Goal: Transaction & Acquisition: Purchase product/service

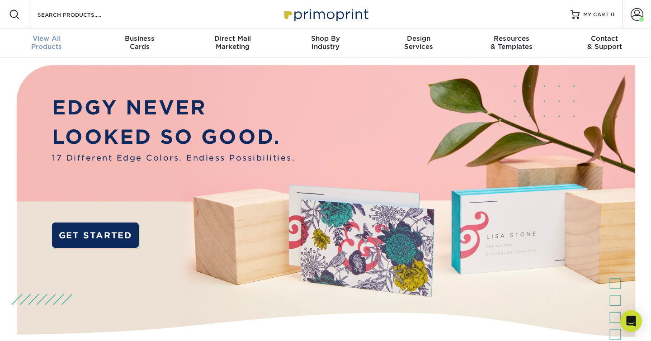
click at [51, 36] on span "View All" at bounding box center [46, 38] width 93 height 8
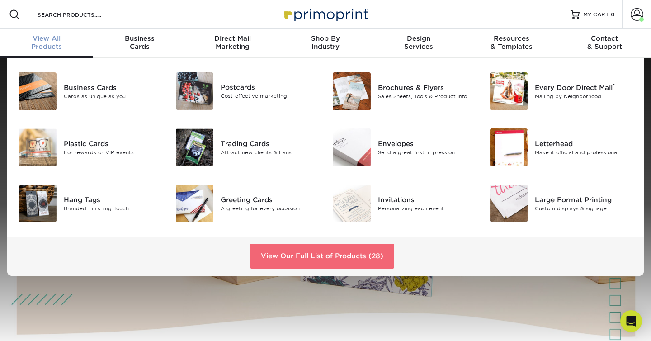
click at [354, 255] on link "View Our Full List of Products (28)" at bounding box center [322, 256] width 144 height 24
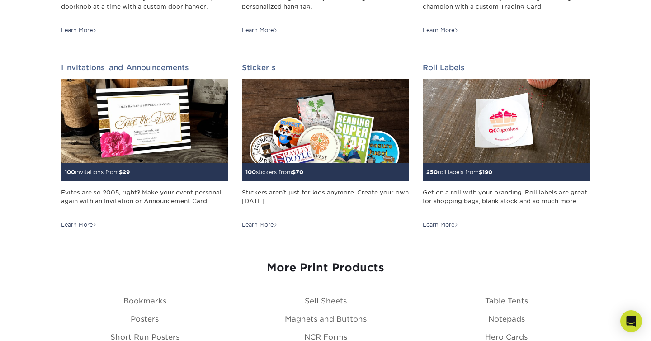
scroll to position [877, 0]
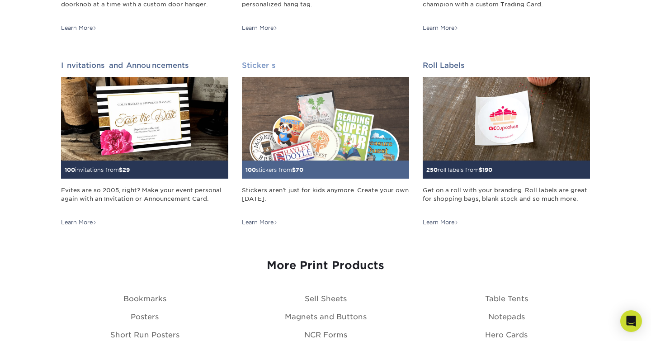
click at [299, 130] on img at bounding box center [325, 119] width 167 height 84
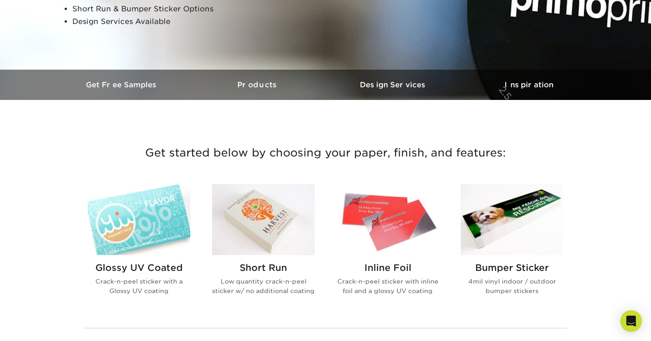
scroll to position [215, 0]
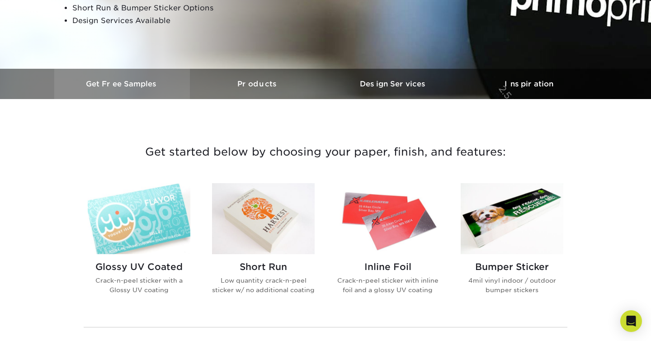
click at [145, 88] on link "Get Free Samples" at bounding box center [122, 84] width 136 height 30
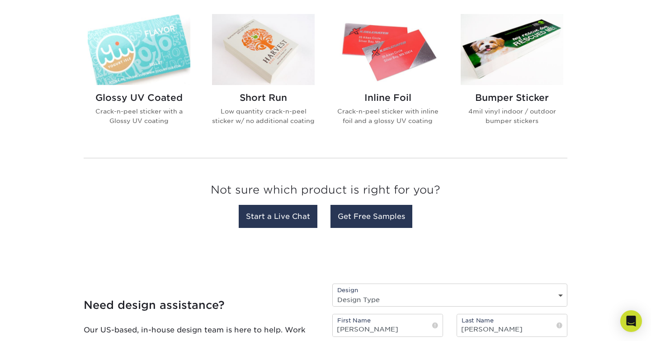
scroll to position [364, 0]
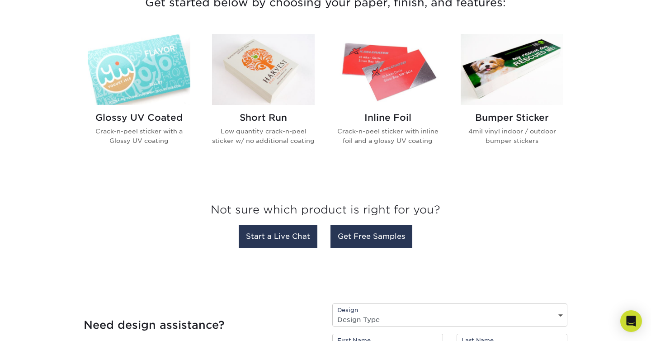
click at [233, 58] on img at bounding box center [263, 69] width 103 height 71
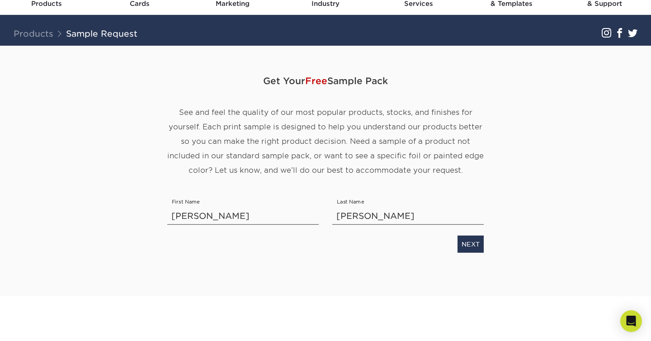
scroll to position [46, 0]
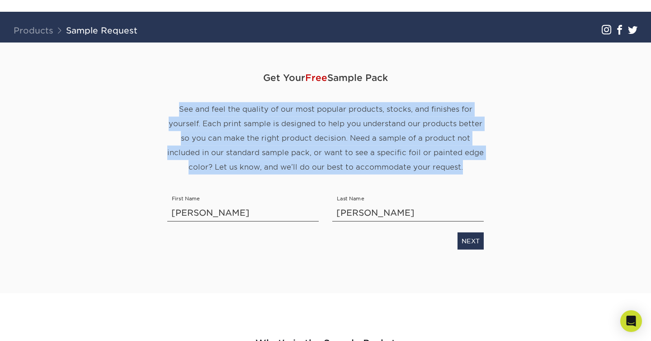
drag, startPoint x: 335, startPoint y: 98, endPoint x: 335, endPoint y: 178, distance: 80.0
click at [335, 178] on div "Get Your Free Sample Pack See and feel the quality of our most popular products…" at bounding box center [326, 130] width 330 height 132
click at [469, 242] on link "NEXT" at bounding box center [471, 240] width 26 height 17
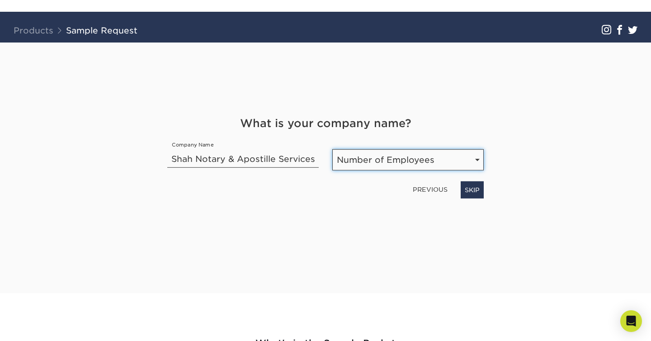
click at [366, 165] on select "Number of Employees Self-employed 1-10 employees 11-50 employees 51-200 employe…" at bounding box center [407, 159] width 151 height 21
select select "Self-employed"
click at [332, 149] on select "Number of Employees Self-employed 1-10 employees 11-50 employees 51-200 employe…" at bounding box center [407, 159] width 151 height 21
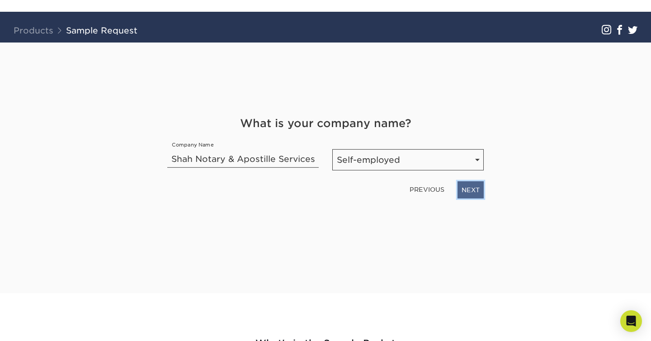
click at [474, 191] on link "NEXT" at bounding box center [471, 189] width 26 height 17
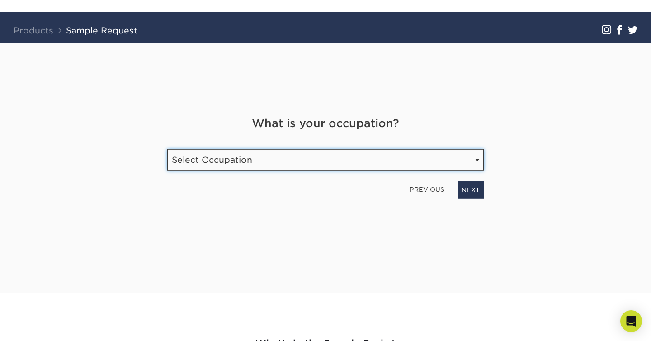
click at [417, 158] on select "Select Occupation Agency Automotive Blogger Cleaning Services Construction Educ…" at bounding box center [325, 159] width 317 height 21
select select "Other"
click at [167, 149] on select "Select Occupation Agency Automotive Blogger Cleaning Services Construction Educ…" at bounding box center [325, 159] width 317 height 21
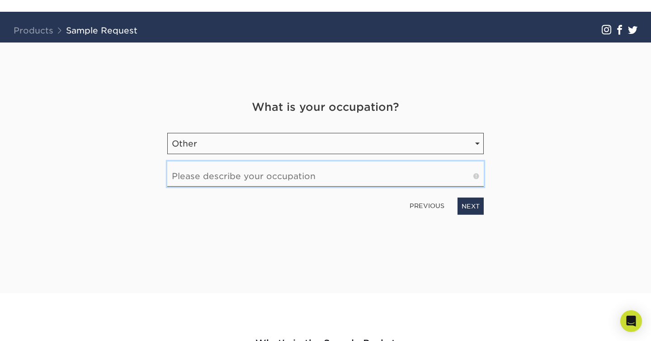
click at [362, 178] on input "text" at bounding box center [325, 173] width 317 height 25
type input "Professional Services"
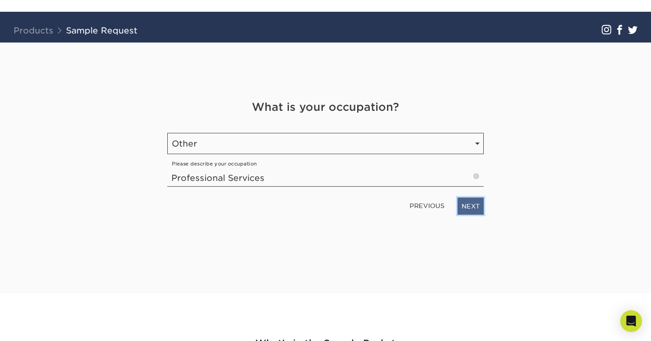
click at [470, 208] on link "NEXT" at bounding box center [471, 206] width 26 height 17
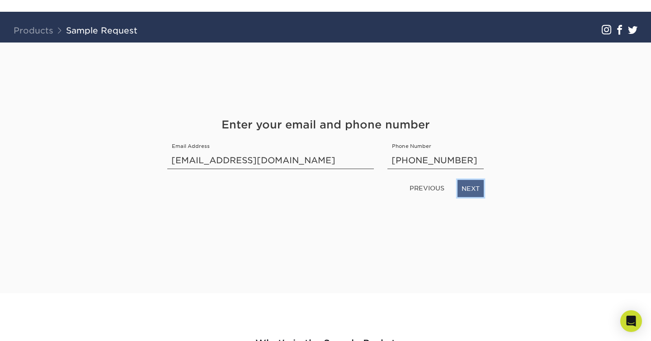
click at [478, 193] on link "NEXT" at bounding box center [471, 188] width 26 height 17
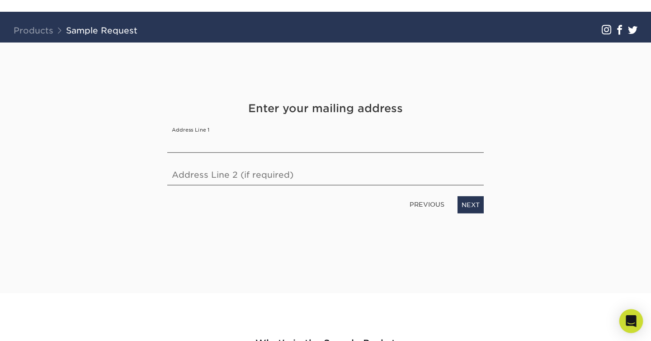
click at [627, 313] on div "Open Intercom Messenger" at bounding box center [632, 321] width 24 height 24
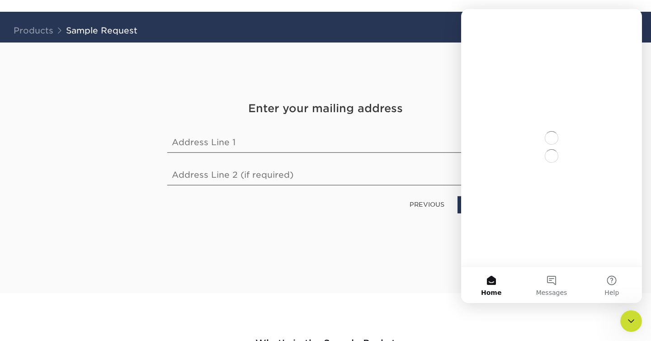
scroll to position [0, 0]
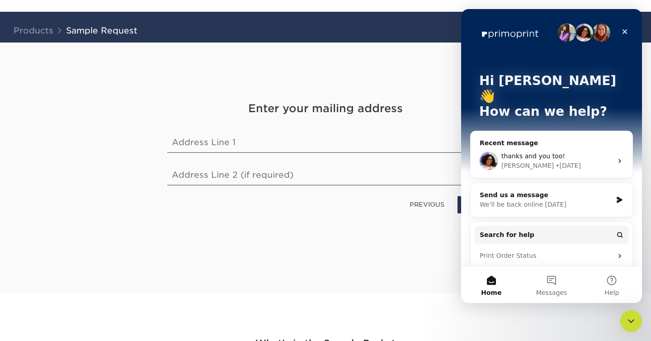
click at [566, 200] on div "We'll be back online on Monday" at bounding box center [546, 204] width 132 height 9
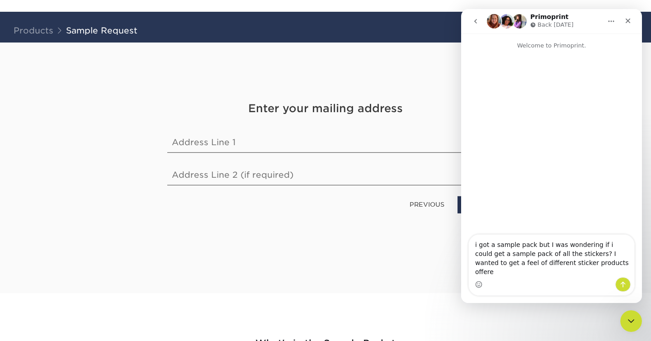
type textarea "i got a sample pack but I was wondering if i could get a sample pack of all the…"
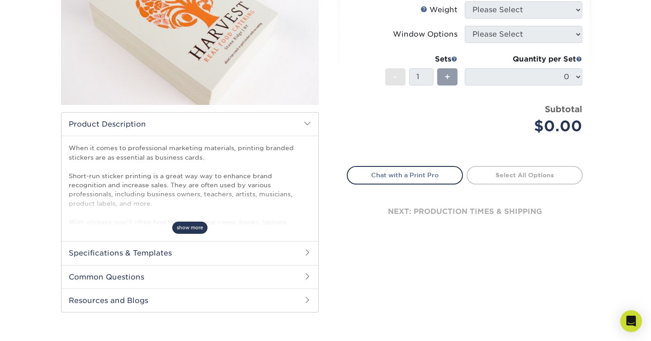
scroll to position [181, 0]
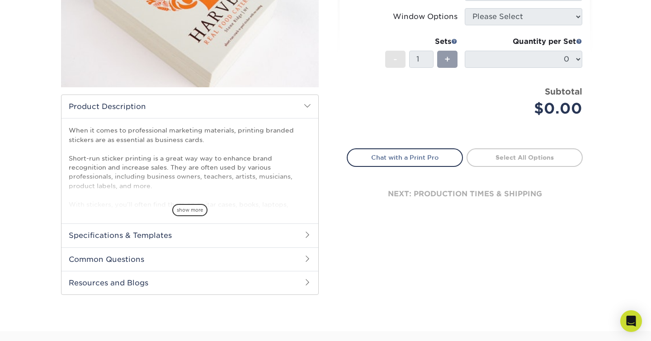
click at [178, 262] on h2 "Common Questions" at bounding box center [189, 259] width 257 height 24
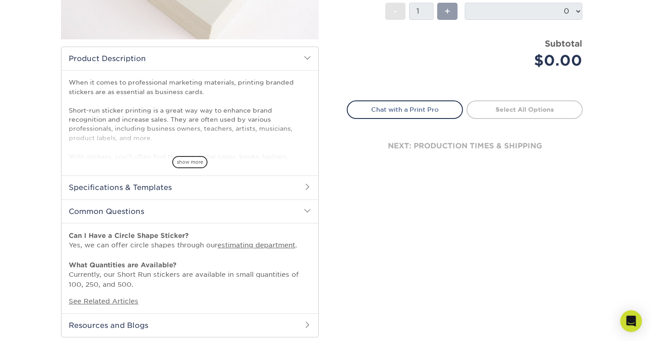
scroll to position [223, 0]
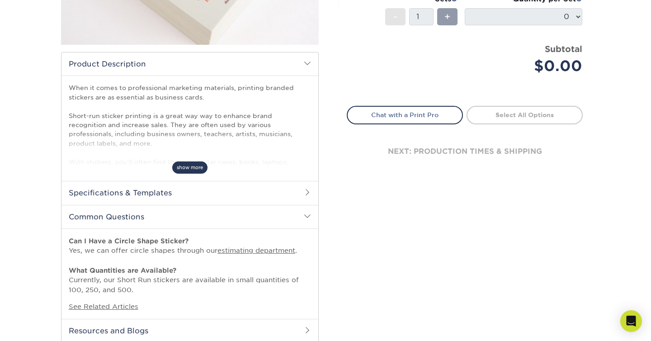
click at [179, 173] on span "show more" at bounding box center [189, 167] width 35 height 12
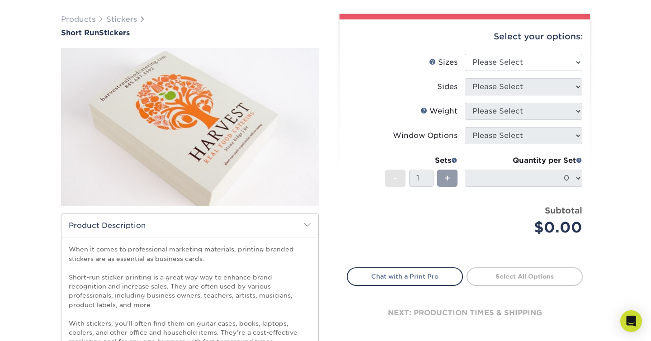
scroll to position [61, 0]
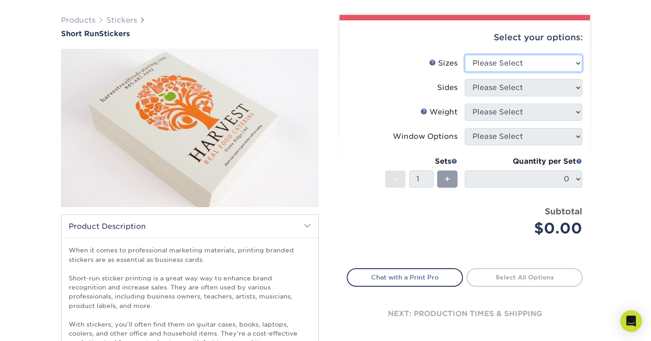
click at [498, 70] on select "Please Select 1.5" x 3.5" 1.75" x 3.5" 2" x 2" 2" x 3" 2" x 3.5" 2" x 4" 2" x 8…" at bounding box center [524, 63] width 118 height 17
select select "3.00x4.00"
click at [465, 55] on select "Please Select 1.5" x 3.5" 1.75" x 3.5" 2" x 2" 2" x 3" 2" x 3.5" 2" x 4" 2" x 8…" at bounding box center [524, 63] width 118 height 17
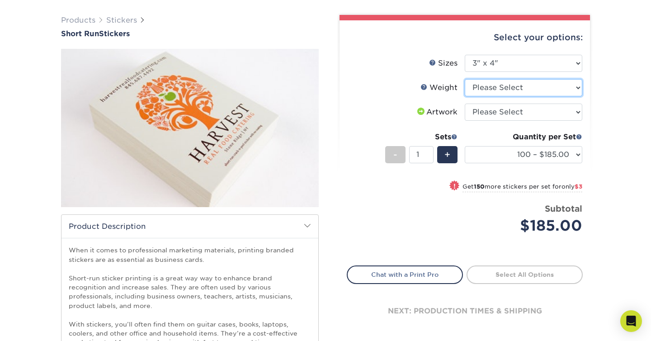
click at [478, 89] on select "Please Select Crack and Peel" at bounding box center [524, 87] width 118 height 17
select select "Crack and Peel"
click at [465, 79] on select "Please Select Crack and Peel" at bounding box center [524, 87] width 118 height 17
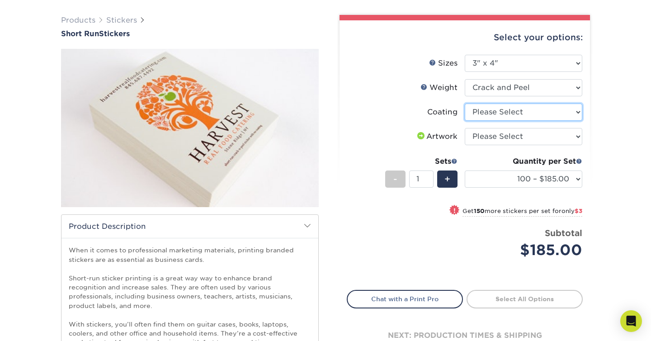
click at [480, 111] on select at bounding box center [524, 112] width 118 height 17
select select "3e7618de-abca-4bda-9f97-8b9129e913d8"
click at [465, 104] on select at bounding box center [524, 112] width 118 height 17
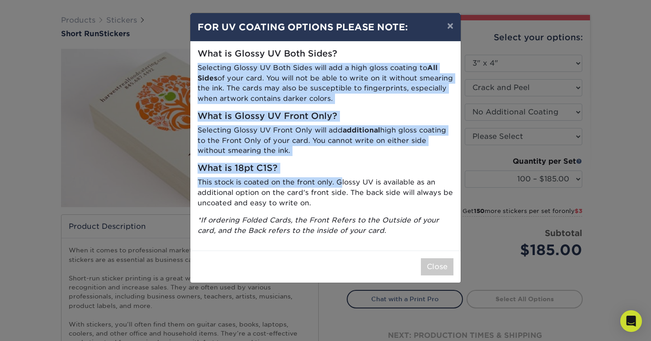
drag, startPoint x: 361, startPoint y: 57, endPoint x: 338, endPoint y: 182, distance: 127.9
click at [338, 183] on div "What is Glossy UV Both Sides? Selecting Glossy UV Both Sides will add a high gl…" at bounding box center [325, 146] width 270 height 209
click at [451, 30] on button "×" at bounding box center [450, 25] width 21 height 25
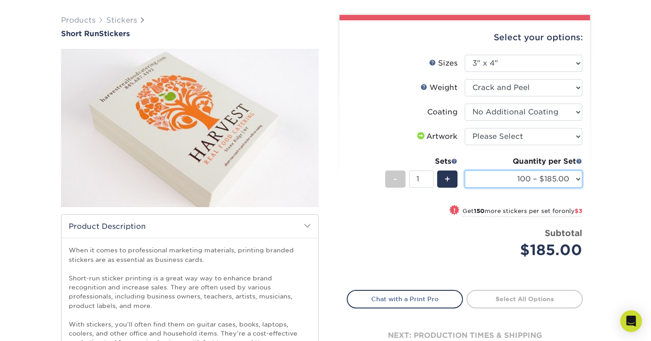
click at [541, 181] on select "100 – $185.00 250 – $188.00 500 – $191.00" at bounding box center [524, 178] width 118 height 17
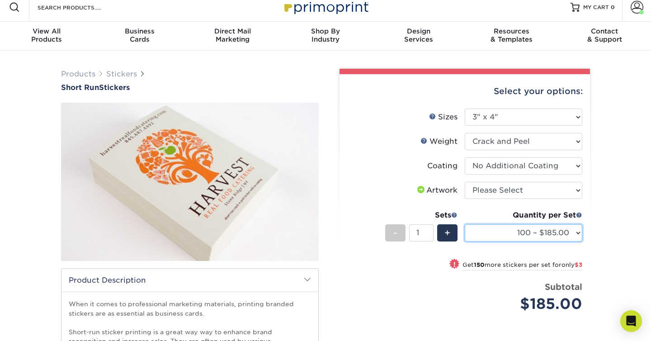
scroll to position [5, 0]
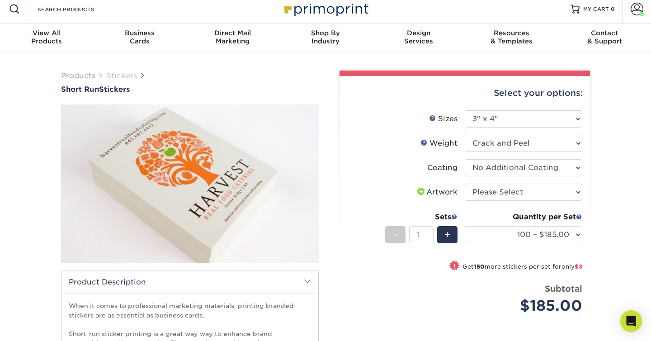
click at [113, 79] on link "Stickers" at bounding box center [121, 75] width 31 height 9
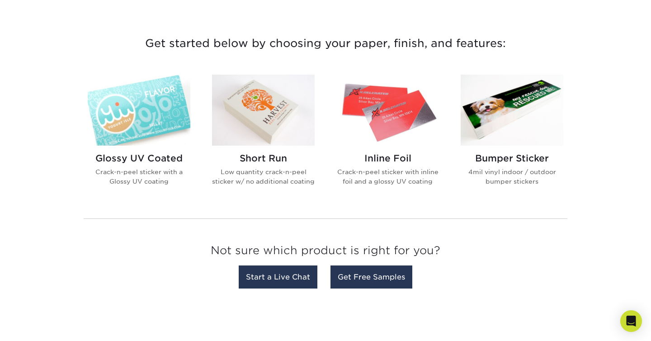
scroll to position [352, 0]
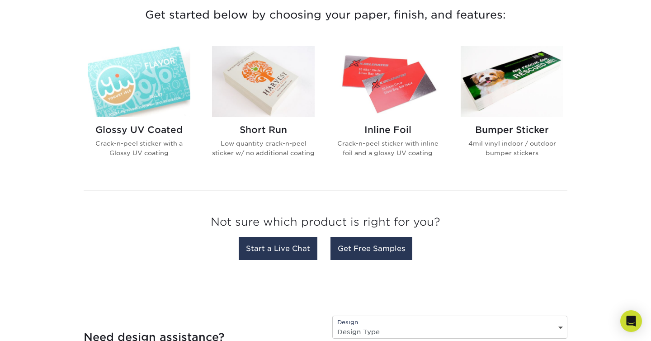
click at [137, 90] on img at bounding box center [139, 81] width 103 height 71
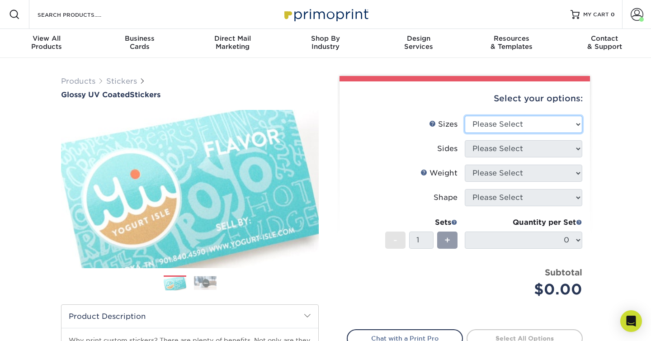
click at [491, 124] on select "Please Select 1.5" x 2.5" 2" x 2" 2" x 3" 2" x 3.5" 2" x 4" 2" x 8" 2.12" x 5.5…" at bounding box center [524, 124] width 118 height 17
click at [465, 116] on select "Please Select 1.5" x 2.5" 2" x 2" 2" x 3" 2" x 3.5" 2" x 4" 2" x 8" 2.12" x 5.5…" at bounding box center [524, 124] width 118 height 17
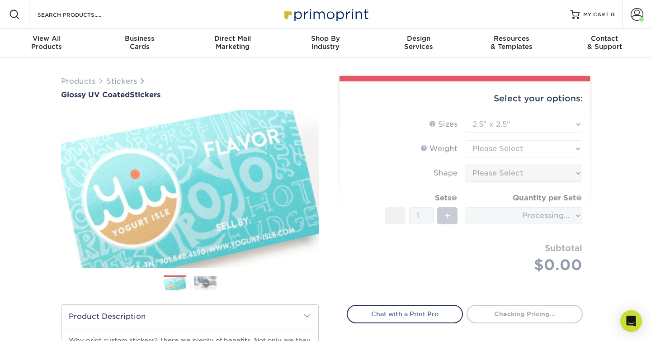
click at [502, 123] on form "Sizes Help Sizes Please Select 1.5" x 2.5" 2" x 2" 2" x 3" 2" x 3.5" 2" x 4" 2"…" at bounding box center [465, 205] width 236 height 179
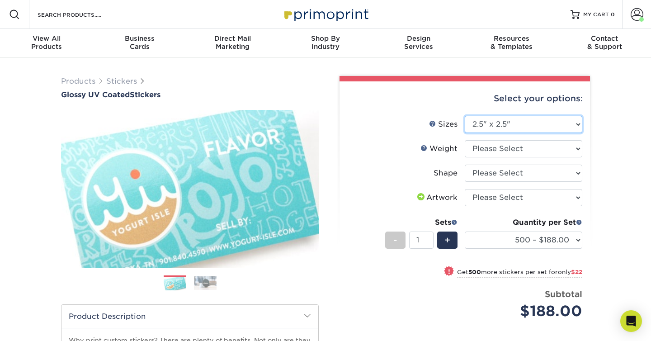
click at [498, 123] on select "Please Select 1.5" x 2.5" 2" x 2" 2" x 3" 2" x 3.5" 2" x 4" 2" x 8" 2.12" x 5.5…" at bounding box center [524, 124] width 118 height 17
select select "3.00x4.00"
click at [465, 116] on select "Please Select 1.5" x 2.5" 2" x 2" 2" x 3" 2" x 3.5" 2" x 4" 2" x 8" 2.12" x 5.5…" at bounding box center [524, 124] width 118 height 17
select select "-1"
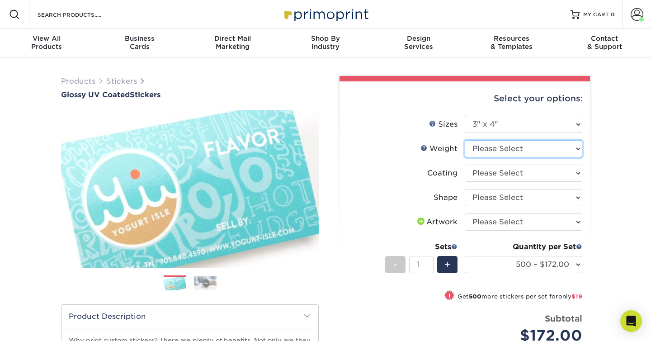
click at [499, 149] on select "Please Select Crack and Peel" at bounding box center [524, 148] width 118 height 17
select select "Crack and Peel"
click at [465, 140] on select "Please Select Crack and Peel" at bounding box center [524, 148] width 118 height 17
click at [502, 174] on select at bounding box center [524, 173] width 118 height 17
select select "1e8116af-acfc-44b1-83dc-8181aa338834"
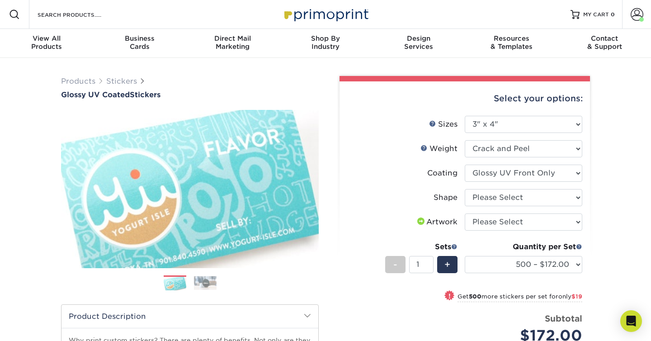
click at [465, 165] on select at bounding box center [524, 173] width 118 height 17
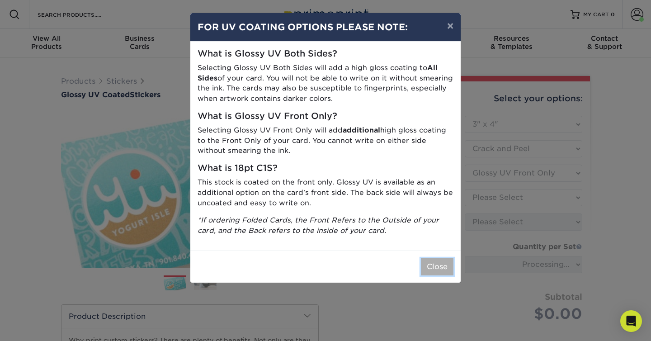
click at [442, 271] on button "Close" at bounding box center [437, 266] width 33 height 17
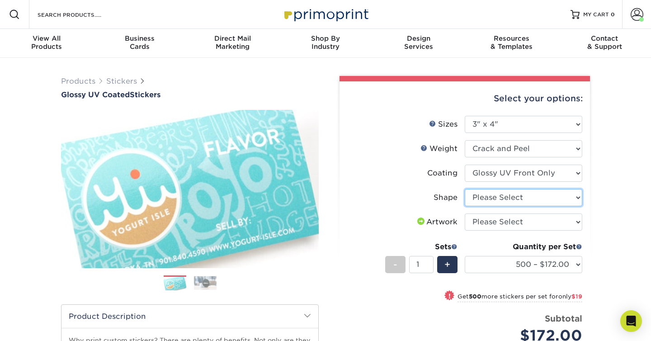
click at [496, 196] on select "Please Select Standard" at bounding box center [524, 197] width 118 height 17
select select "standard"
click at [465, 189] on select "Please Select Standard" at bounding box center [524, 197] width 118 height 17
click at [424, 147] on link "Weight Help" at bounding box center [424, 147] width 7 height 7
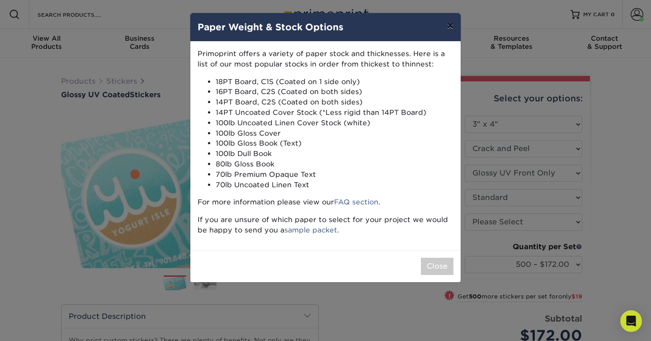
click at [449, 31] on button "×" at bounding box center [450, 25] width 21 height 25
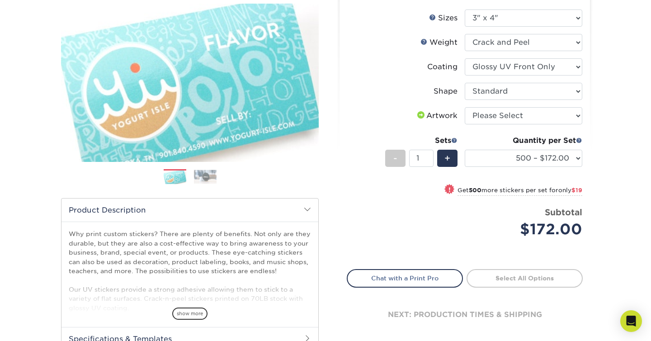
scroll to position [110, 0]
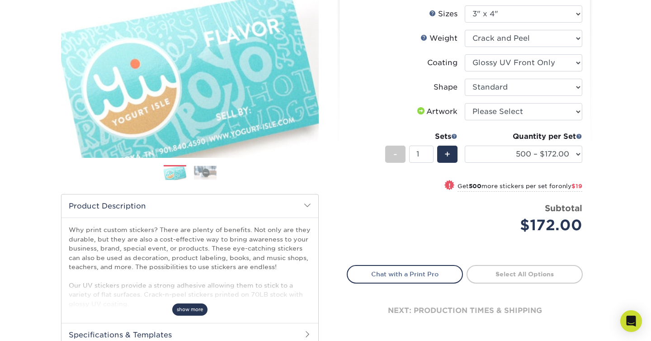
click at [191, 304] on span "show more" at bounding box center [189, 309] width 35 height 12
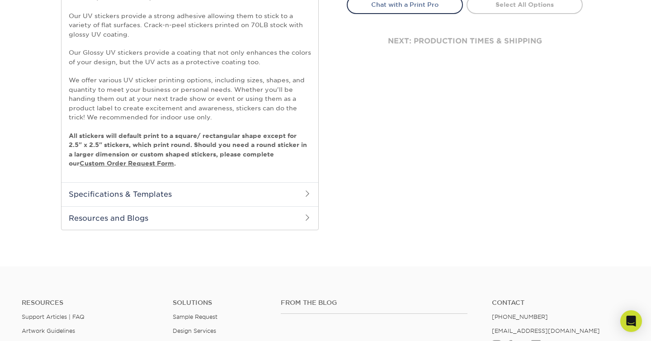
scroll to position [385, 0]
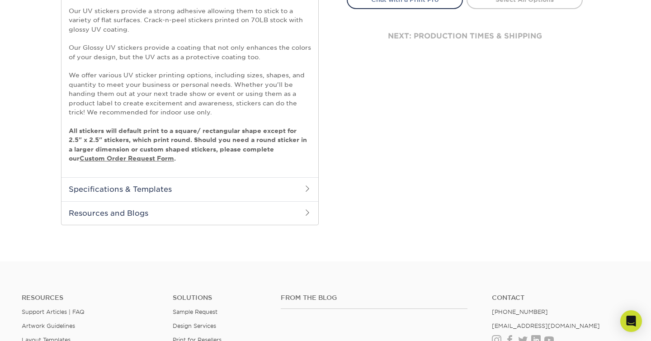
click at [217, 188] on h2 "Specifications & Templates" at bounding box center [189, 189] width 257 height 24
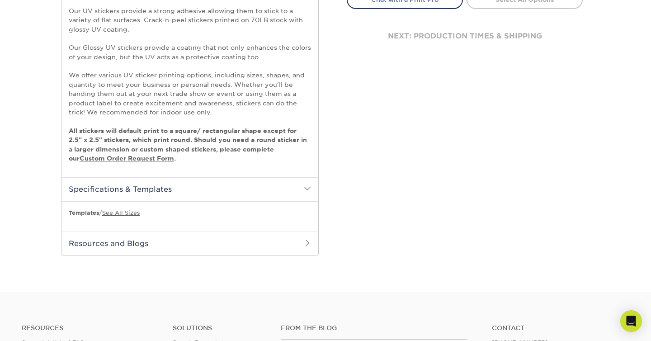
click at [187, 244] on h2 "Resources and Blogs" at bounding box center [189, 244] width 257 height 24
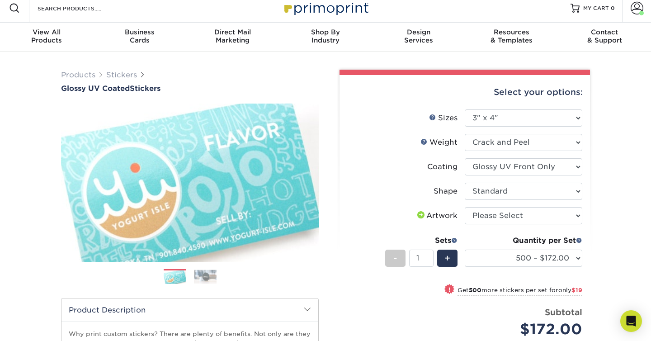
scroll to position [2, 0]
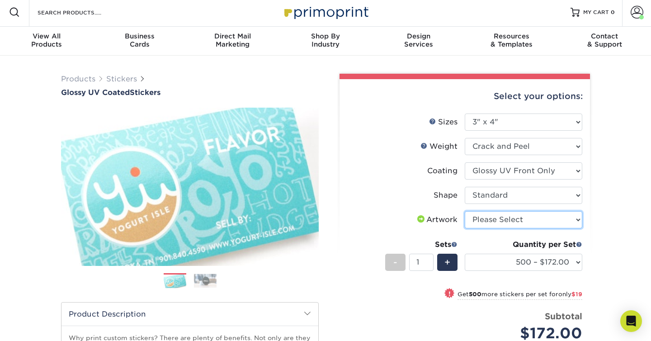
click at [493, 220] on select "Please Select I will upload files I need a design - $50" at bounding box center [524, 219] width 118 height 17
select select "upload"
click at [465, 211] on select "Please Select I will upload files I need a design - $50" at bounding box center [524, 219] width 118 height 17
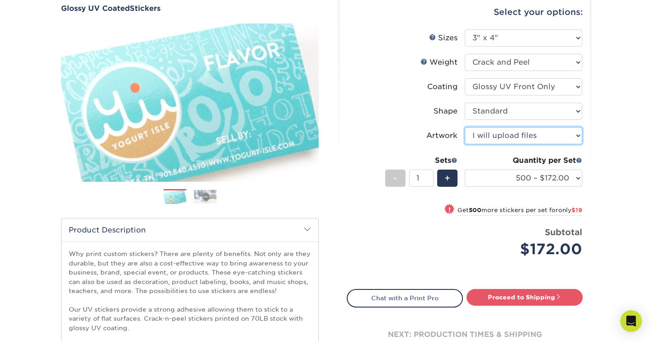
scroll to position [88, 0]
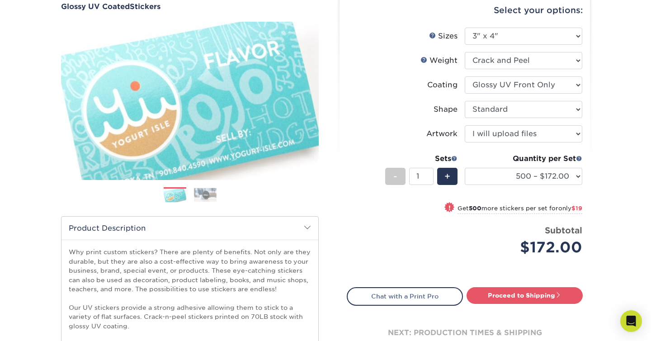
click at [482, 205] on small "Get 500 more stickers per set for only $19" at bounding box center [520, 209] width 125 height 9
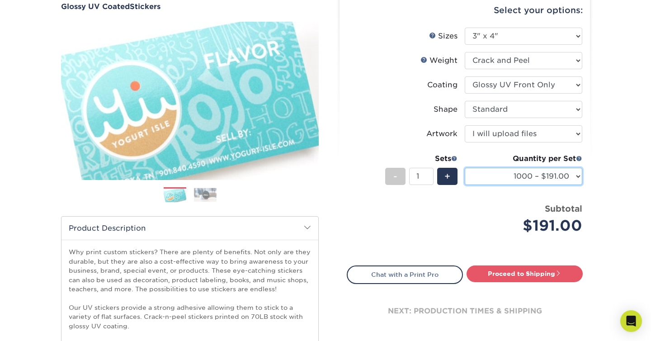
click at [479, 180] on select "500 – $172.00 1000 – $191.00 2500 – $327.00 5000 – $445.00 10000 – $769.00 1500…" at bounding box center [524, 176] width 118 height 17
select select "500 – $172.00"
click at [465, 168] on select "500 – $172.00 1000 – $191.00 2500 – $327.00 5000 – $445.00 10000 – $769.00 1500…" at bounding box center [524, 176] width 118 height 17
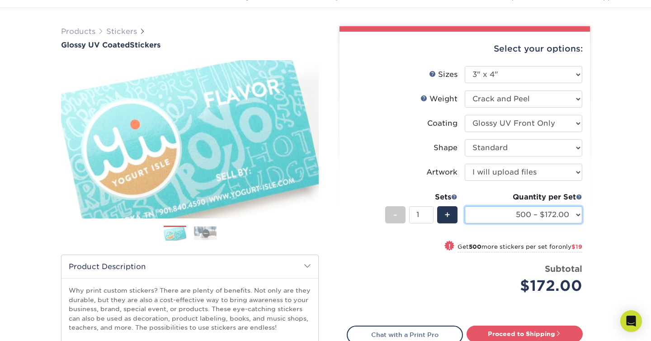
scroll to position [46, 0]
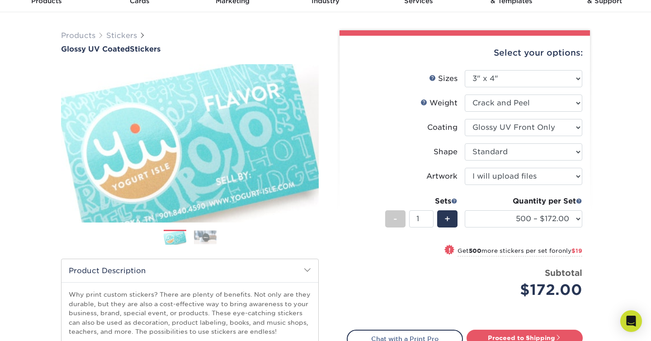
click at [195, 233] on img at bounding box center [205, 237] width 23 height 14
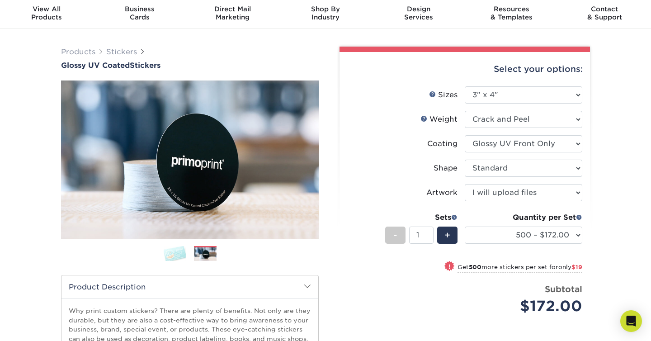
scroll to position [29, 0]
click at [185, 187] on img at bounding box center [190, 160] width 258 height 158
click at [317, 160] on img at bounding box center [190, 160] width 258 height 158
click at [311, 160] on link "Next" at bounding box center [305, 160] width 18 height 18
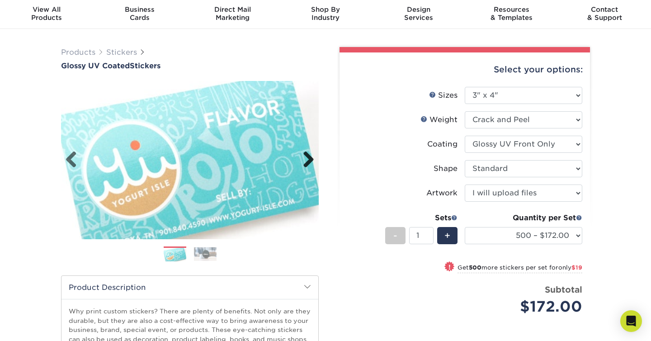
click at [311, 160] on link "Next" at bounding box center [305, 160] width 18 height 18
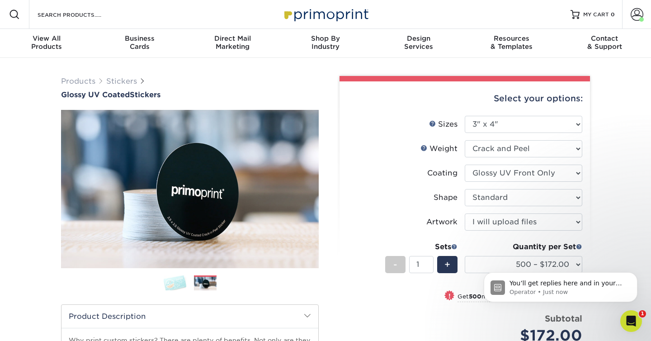
scroll to position [0, 0]
click at [516, 294] on div "Operator • Just now" at bounding box center [568, 288] width 117 height 16
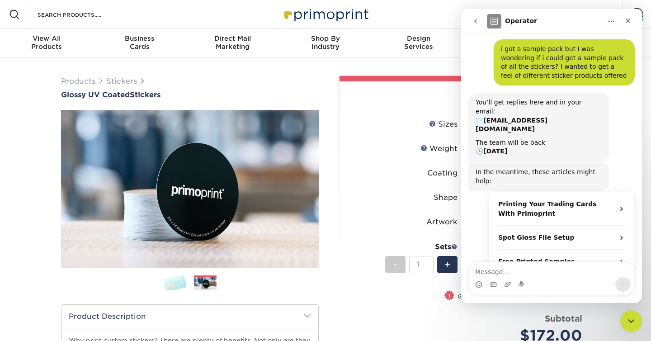
scroll to position [39, 0]
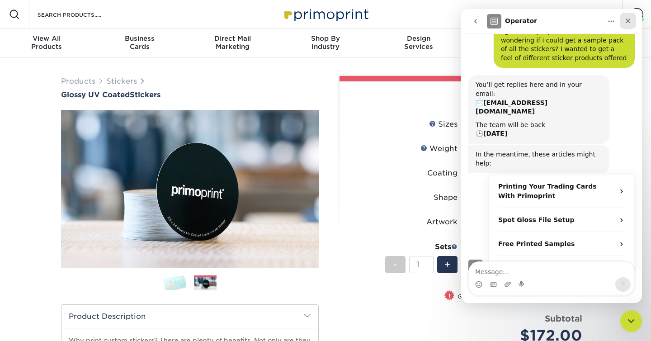
click at [626, 19] on icon "Close" at bounding box center [628, 21] width 5 height 5
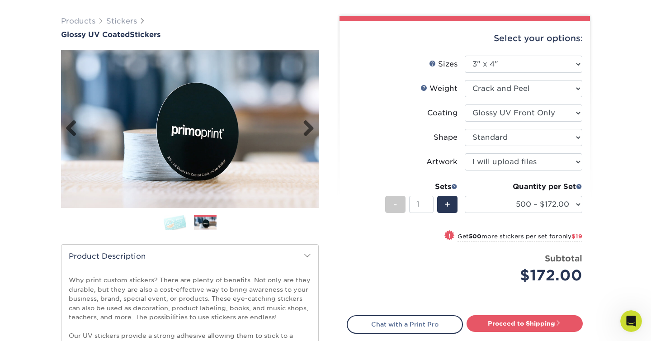
scroll to position [0, 0]
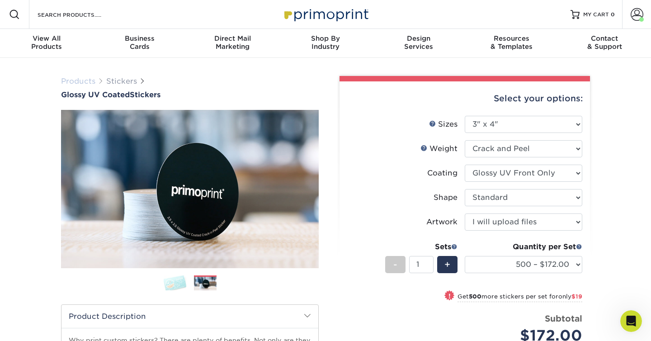
click at [85, 79] on link "Products" at bounding box center [78, 81] width 34 height 9
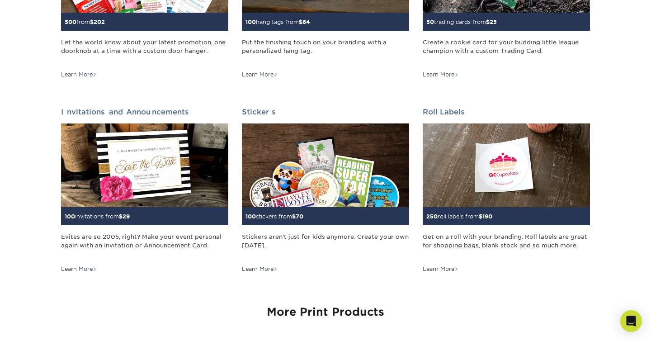
scroll to position [829, 0]
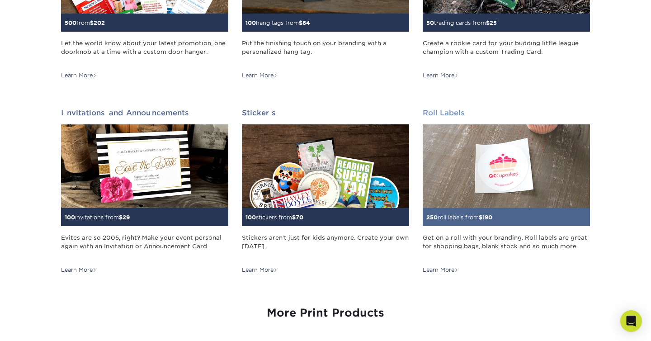
click at [464, 188] on img at bounding box center [506, 166] width 167 height 84
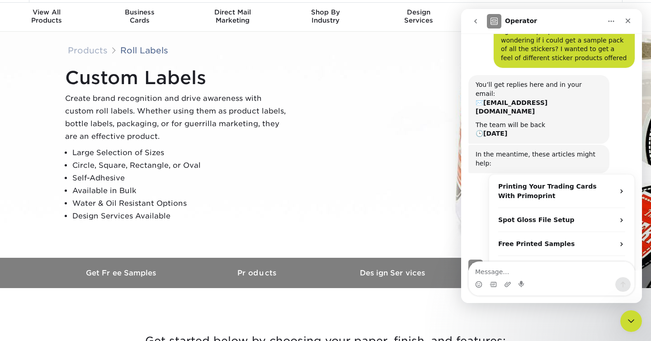
scroll to position [27, 0]
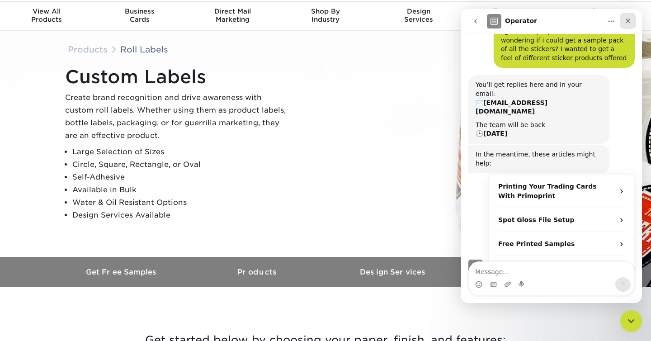
click at [629, 25] on div "Close" at bounding box center [628, 21] width 16 height 16
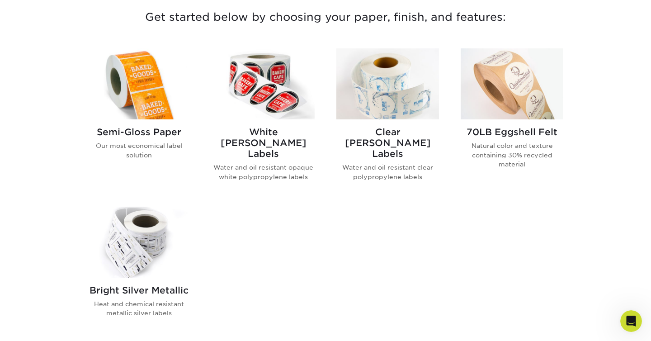
scroll to position [351, 0]
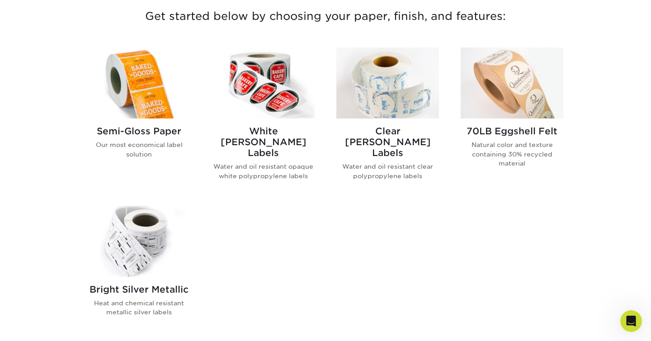
click at [151, 94] on img at bounding box center [139, 82] width 103 height 71
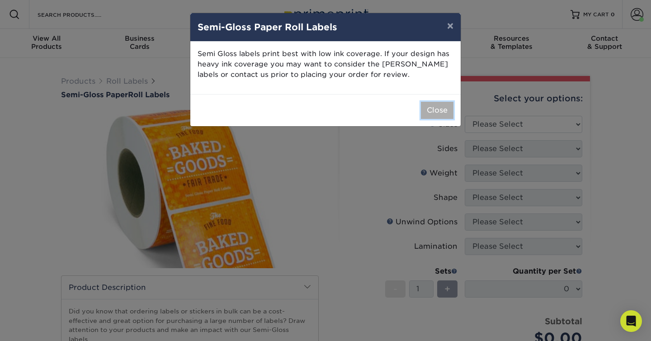
click at [430, 108] on button "Close" at bounding box center [437, 110] width 33 height 17
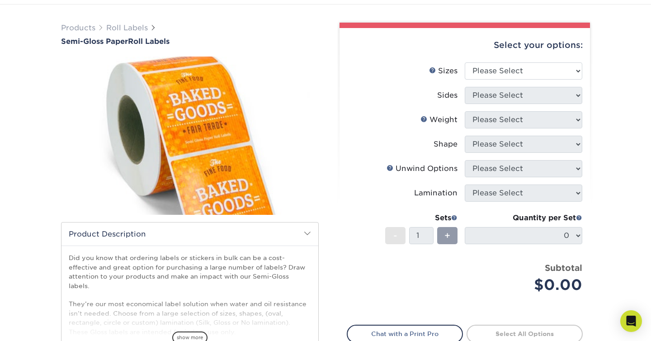
scroll to position [55, 0]
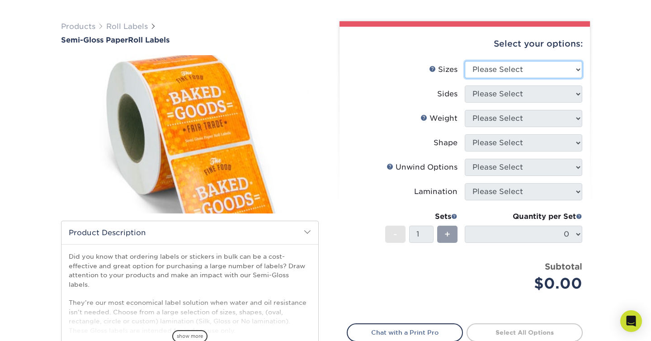
click at [480, 71] on select "Please Select 1" x 1" 1" x 2" 1" x 2.5" 1" x 3" 1.5" x 1.5" 1.5" x 2.5" 1.5" x …" at bounding box center [524, 69] width 118 height 17
select select "3.00x4.00"
click at [465, 61] on select "Please Select 1" x 1" 1" x 2" 1" x 2.5" 1" x 3" 1.5" x 1.5" 1.5" x 2.5" 1.5" x …" at bounding box center [524, 69] width 118 height 17
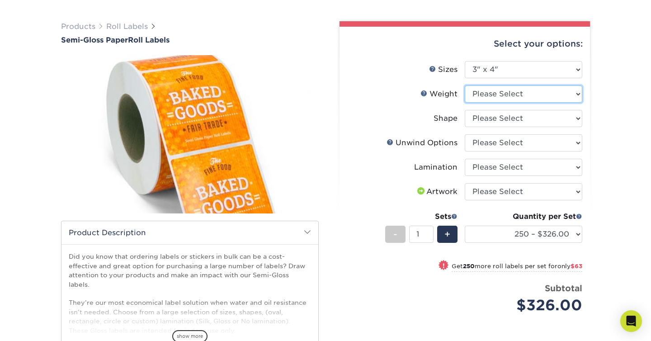
click at [523, 95] on select "Please Select SG" at bounding box center [524, 93] width 118 height 17
select select "SG"
click at [465, 85] on select "Please Select SG" at bounding box center [524, 93] width 118 height 17
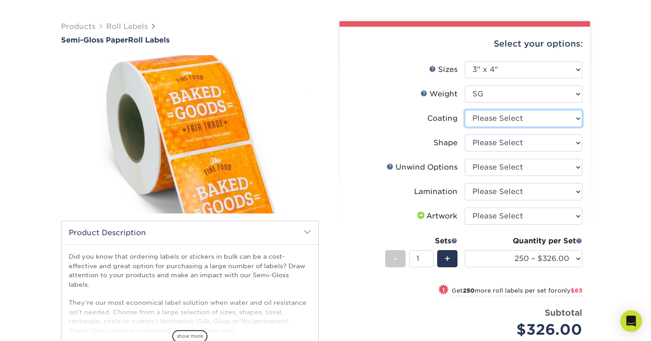
click at [520, 116] on select at bounding box center [524, 118] width 118 height 17
select select "3e7618de-abca-4bda-9f97-8b9129e913d8"
click at [465, 110] on select at bounding box center [524, 118] width 118 height 17
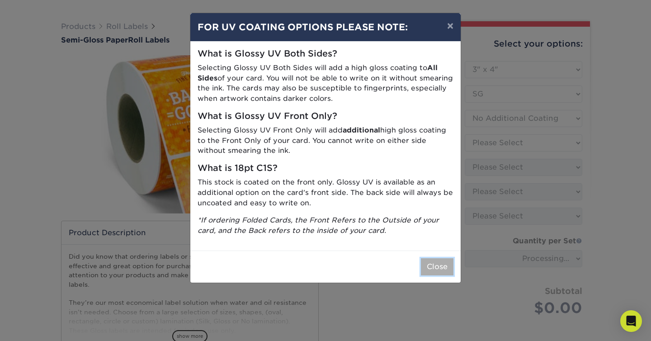
click at [427, 259] on button "Close" at bounding box center [437, 266] width 33 height 17
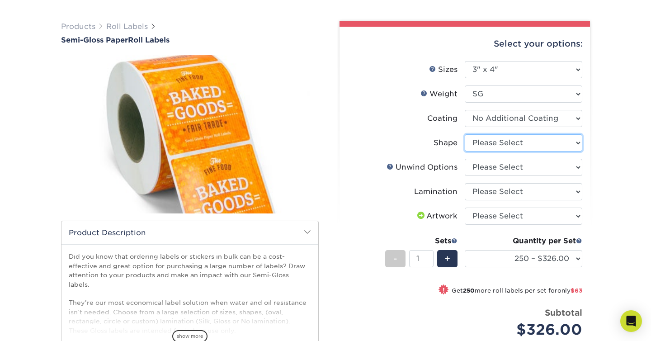
click at [496, 141] on select "Please Select Oval Rectangle" at bounding box center [524, 142] width 118 height 17
select select "ee567ae7-d0e9-47ca-830a-b172c097b44f"
click at [465, 134] on select "Please Select Oval Rectangle" at bounding box center [524, 142] width 118 height 17
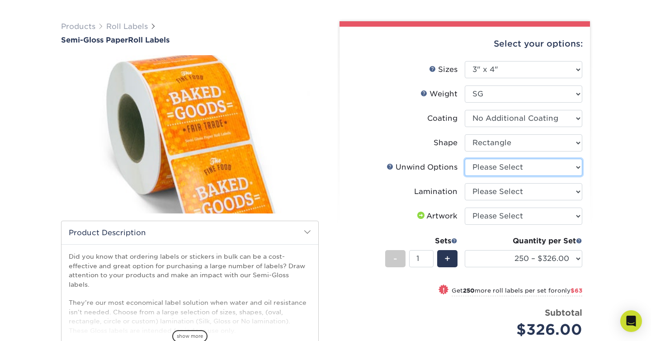
click at [503, 166] on select "Please Select Not Important Off Top (Direction #1) Off Bottom (Direction #2) Of…" at bounding box center [524, 167] width 118 height 17
click at [387, 167] on link "Unwind Options Help" at bounding box center [390, 166] width 7 height 7
click at [489, 168] on select "Please Select Not Important Off Top (Direction #1) Off Bottom (Direction #2) Of…" at bounding box center [524, 167] width 118 height 17
click at [465, 159] on select "Please Select Not Important Off Top (Direction #1) Off Bottom (Direction #2) Of…" at bounding box center [524, 167] width 118 height 17
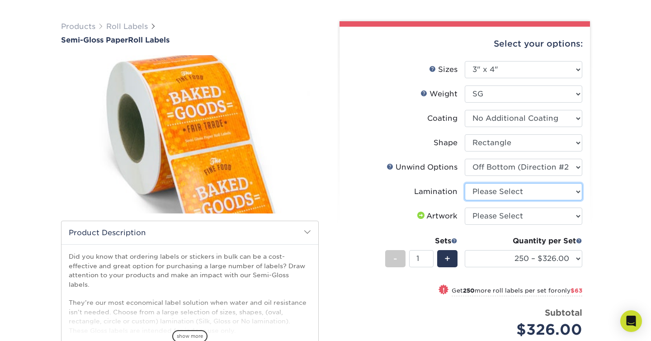
click at [512, 191] on select "Please Select Gloss Lamination No Lamination Silk" at bounding box center [524, 191] width 118 height 17
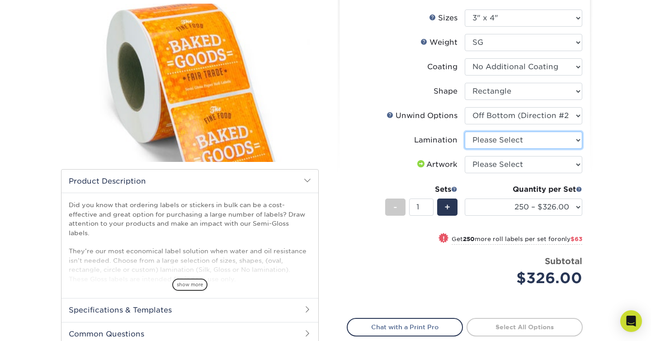
scroll to position [107, 0]
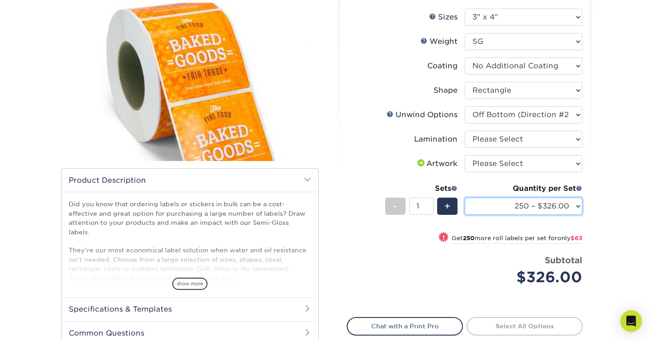
click at [580, 201] on select "250 – $326.00 500 – $389.00 1000 – $445.00 2500 – $576.00 5000 – $838.00 10000 …" at bounding box center [524, 206] width 118 height 17
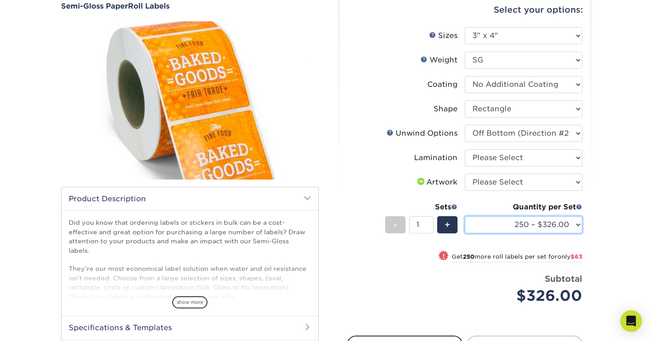
scroll to position [79, 0]
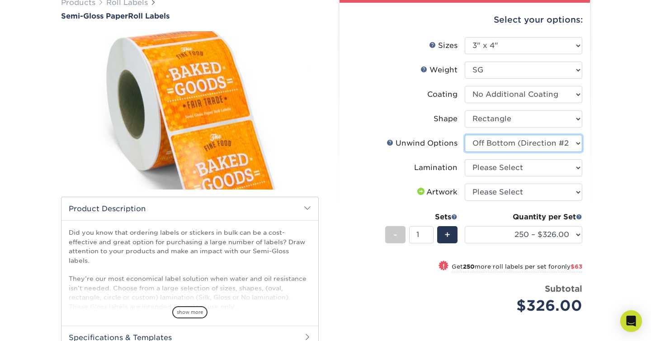
click at [565, 147] on select "Please Select Not Important Off Top (Direction #1) Off Bottom (Direction #2) Of…" at bounding box center [524, 143] width 118 height 17
select select "d16c2772-aac7-41d6-a124-047cd7375882"
click at [465, 135] on select "Please Select Not Important Off Top (Direction #1) Off Bottom (Direction #2) Of…" at bounding box center [524, 143] width 118 height 17
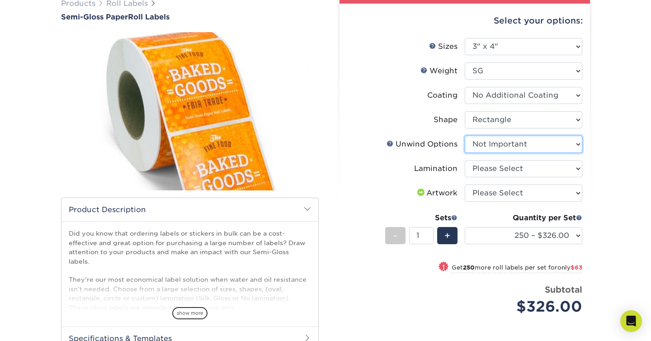
scroll to position [80, 0]
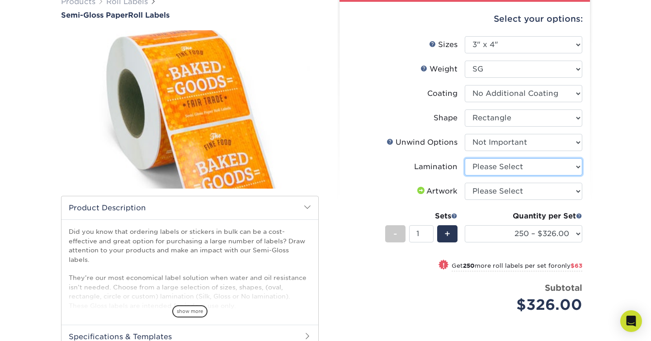
click at [539, 162] on select "Please Select Gloss Lamination No Lamination Silk" at bounding box center [524, 166] width 118 height 17
click at [465, 158] on select "Please Select Gloss Lamination No Lamination Silk" at bounding box center [524, 166] width 118 height 17
click at [557, 166] on select "Please Select Gloss Lamination No Lamination Silk" at bounding box center [524, 166] width 118 height 17
click at [465, 158] on select "Please Select Gloss Lamination No Lamination Silk" at bounding box center [524, 166] width 118 height 17
click at [554, 167] on select "Please Select Gloss Lamination No Lamination Silk" at bounding box center [524, 166] width 118 height 17
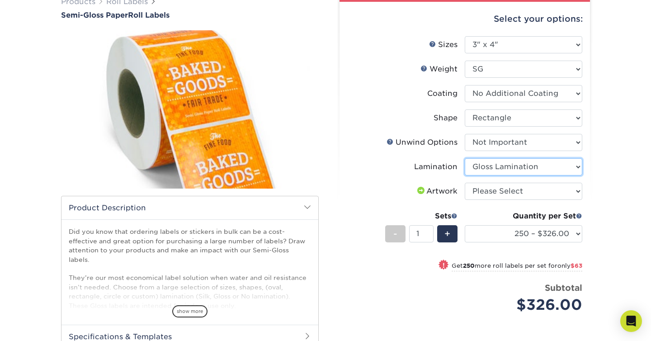
click at [465, 158] on select "Please Select Gloss Lamination No Lamination Silk" at bounding box center [524, 166] width 118 height 17
click at [566, 168] on select "Please Select Gloss Lamination No Lamination Silk" at bounding box center [524, 166] width 118 height 17
select select "eff8cfea-abf7-4cab-a64a-391be13b3076"
click at [465, 158] on select "Please Select Gloss Lamination No Lamination Silk" at bounding box center [524, 166] width 118 height 17
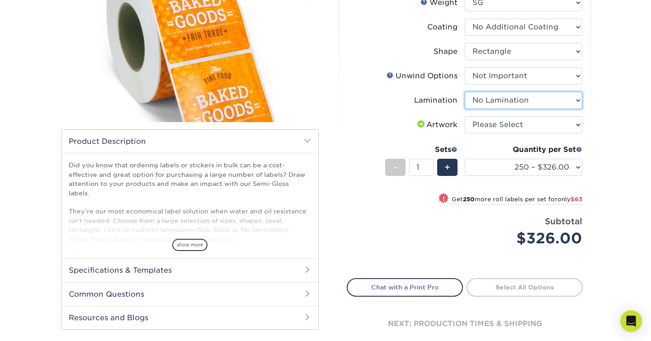
scroll to position [147, 0]
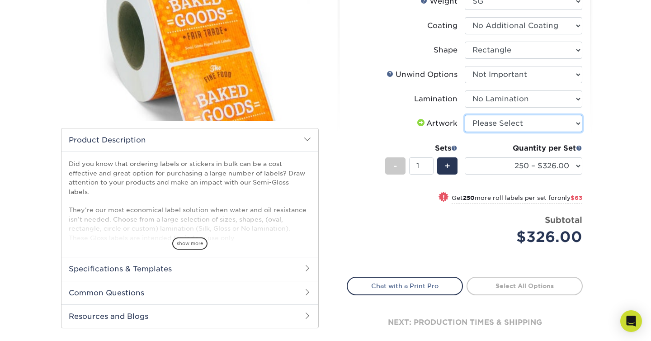
click at [559, 118] on select "Please Select I will upload files I need a design - $50" at bounding box center [524, 123] width 118 height 17
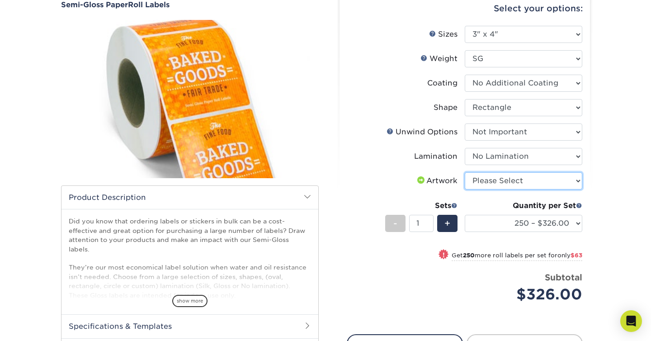
scroll to position [0, 0]
